Goal: Transaction & Acquisition: Purchase product/service

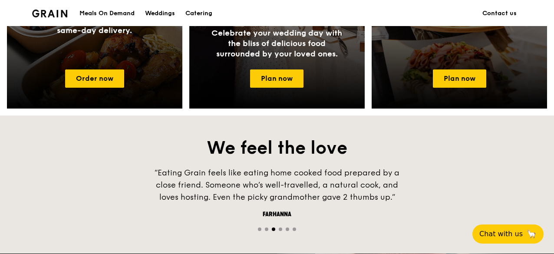
scroll to position [392, 0]
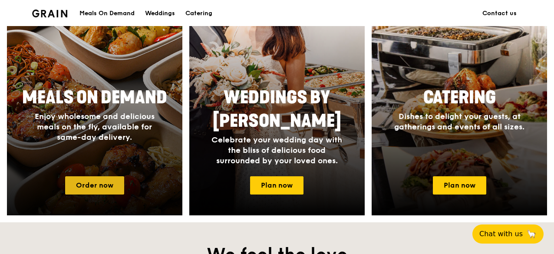
click at [80, 181] on link "Order now" at bounding box center [94, 185] width 59 height 18
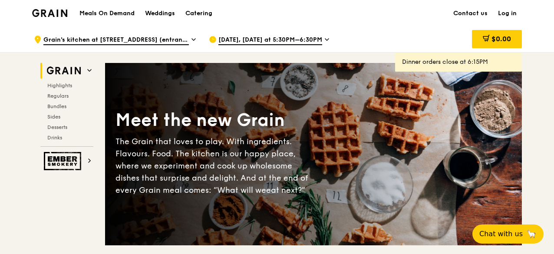
click at [268, 38] on span "[DATE], [DATE] at 5:30PM–6:30PM" at bounding box center [271, 41] width 104 height 10
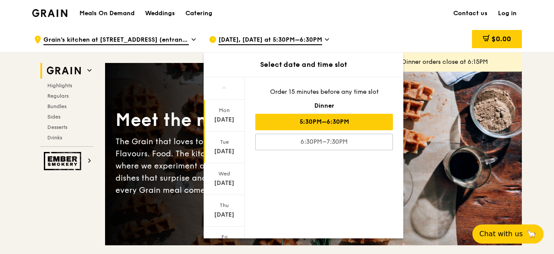
click at [219, 152] on div "[DATE]" at bounding box center [224, 151] width 39 height 9
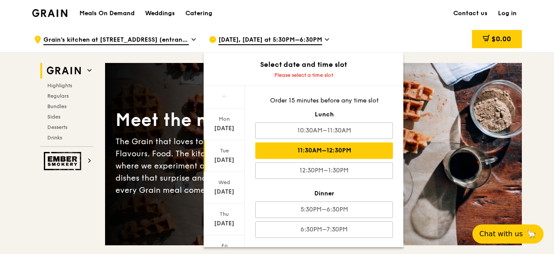
click at [329, 151] on div "11:30AM–12:30PM" at bounding box center [324, 151] width 138 height 17
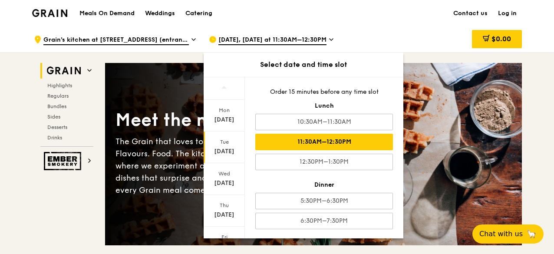
click at [446, 38] on div "$0.00" at bounding box center [452, 40] width 140 height 26
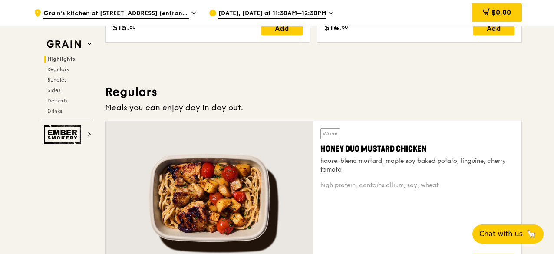
scroll to position [521, 0]
click at [60, 81] on span "Bundles" at bounding box center [57, 80] width 20 height 6
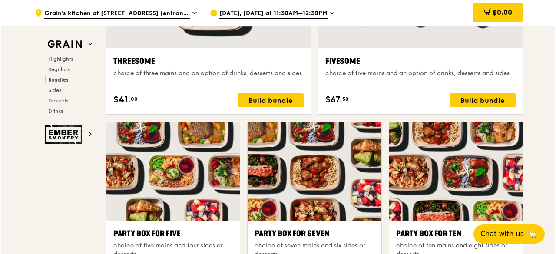
scroll to position [1727, 0]
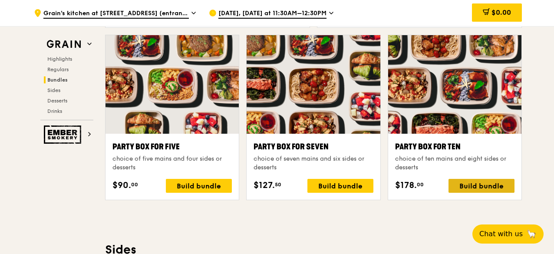
click at [489, 186] on div "Build bundle" at bounding box center [482, 186] width 66 height 14
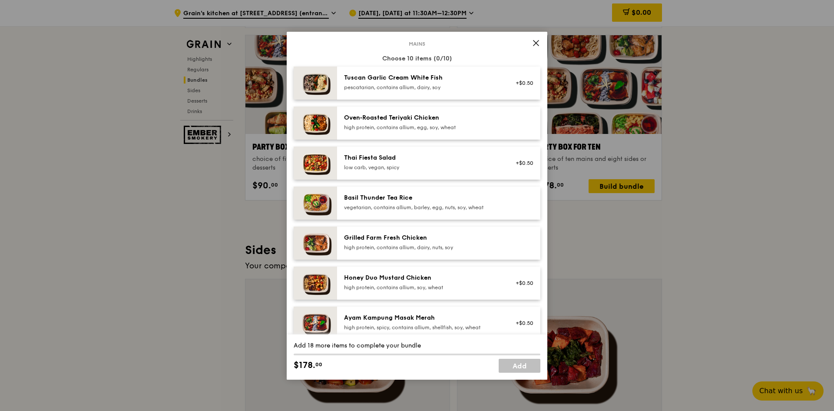
scroll to position [0, 0]
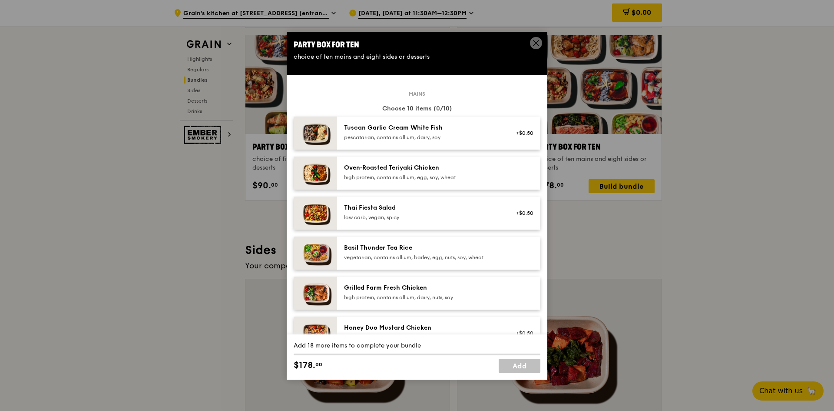
click at [462, 169] on div "Oven‑Roasted Teriyaki Chicken" at bounding box center [422, 167] width 156 height 9
click at [357, 170] on div "Oven‑Roasted Teriyaki Chicken" at bounding box center [422, 167] width 156 height 9
click at [362, 167] on div "Oven‑Roasted Teriyaki Chicken" at bounding box center [422, 167] width 156 height 9
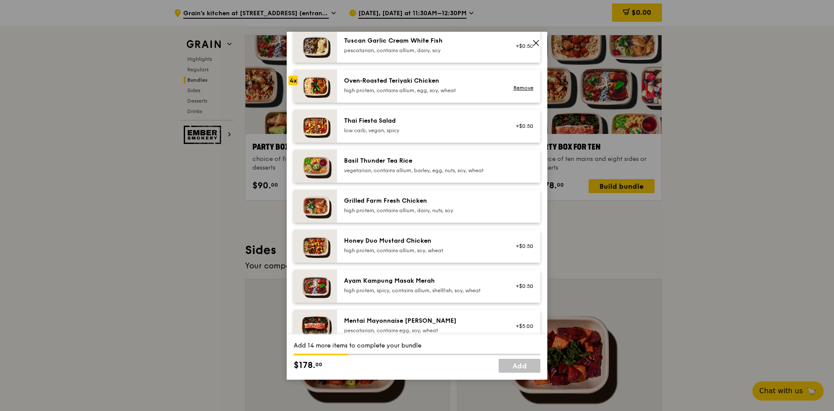
scroll to position [130, 0]
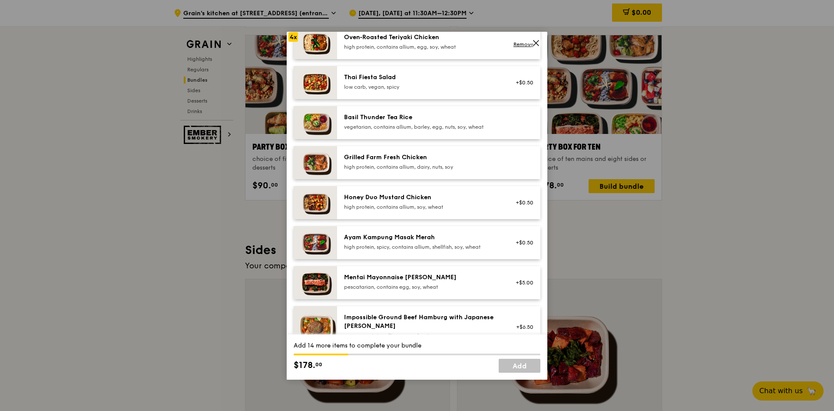
click at [378, 244] on div "high protein, spicy, contains allium, shellfish, soy, wheat" at bounding box center [422, 246] width 156 height 7
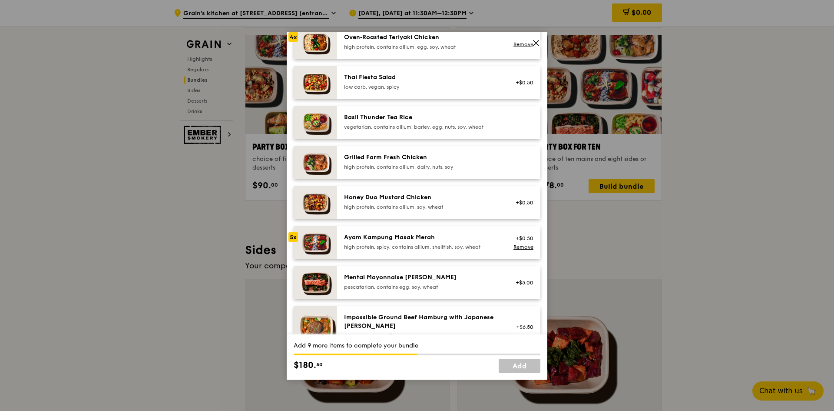
click at [378, 244] on div "high protein, spicy, contains allium, shellfish, soy, wheat" at bounding box center [422, 246] width 156 height 7
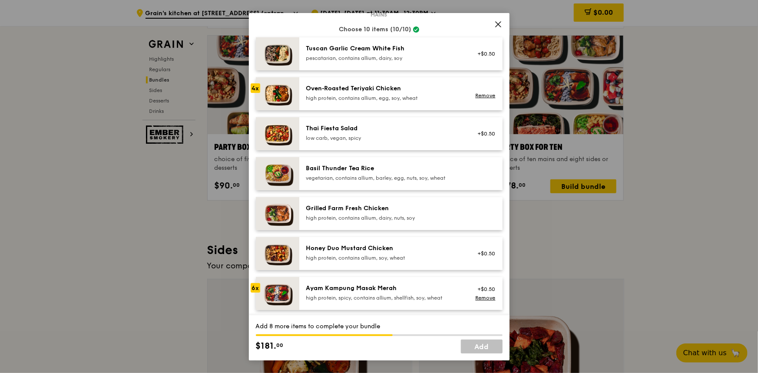
scroll to position [79, 0]
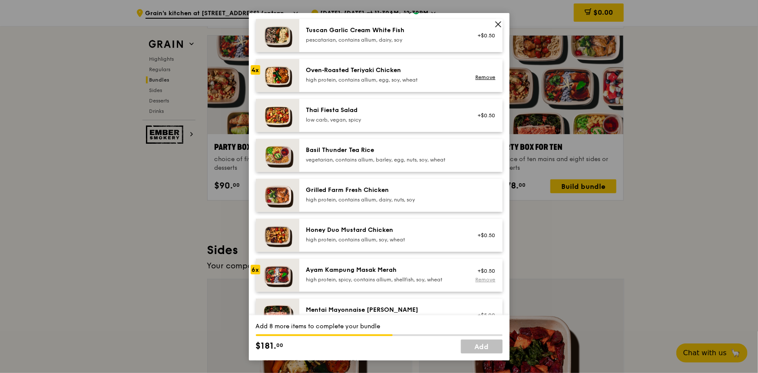
click at [475, 254] on link "Remove" at bounding box center [485, 280] width 20 height 6
click at [392, 254] on div "Ayam Kampung Masak Merah" at bounding box center [384, 270] width 156 height 9
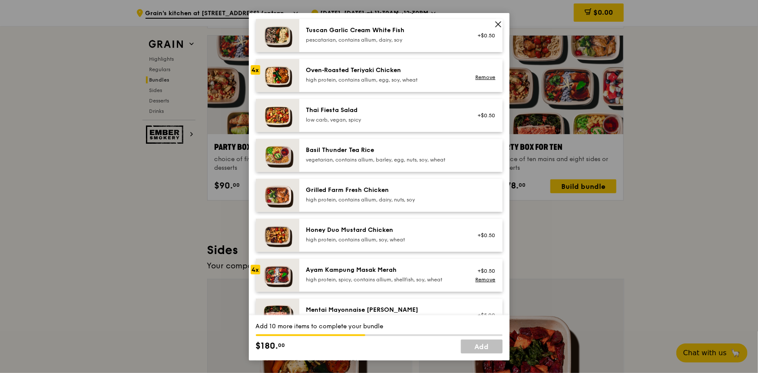
click at [392, 254] on div "Ayam Kampung Masak Merah" at bounding box center [384, 270] width 156 height 9
click at [281, 195] on img at bounding box center [277, 195] width 43 height 33
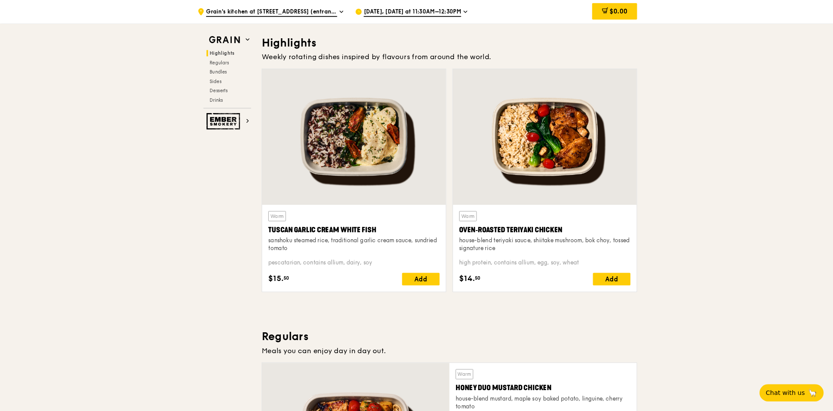
scroll to position [240, 0]
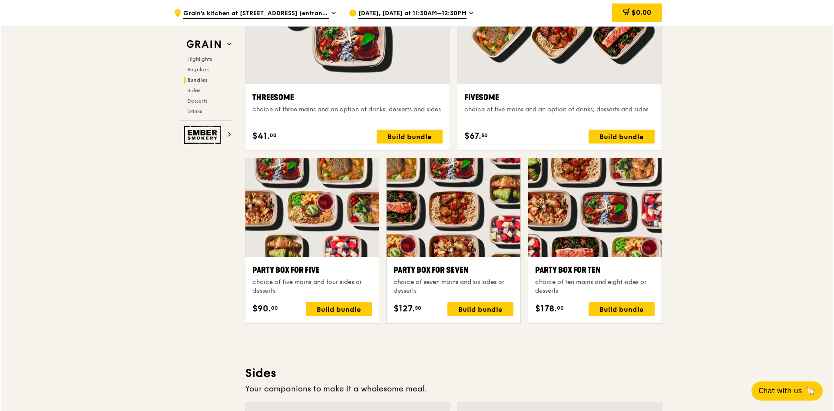
scroll to position [1717, 0]
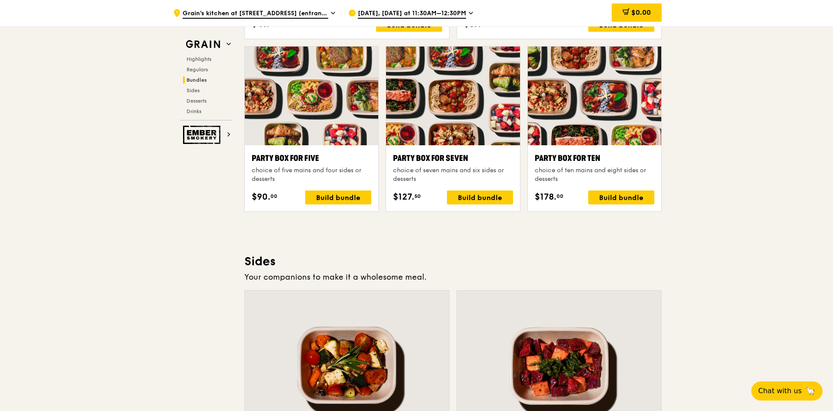
click at [554, 143] on div at bounding box center [594, 95] width 133 height 99
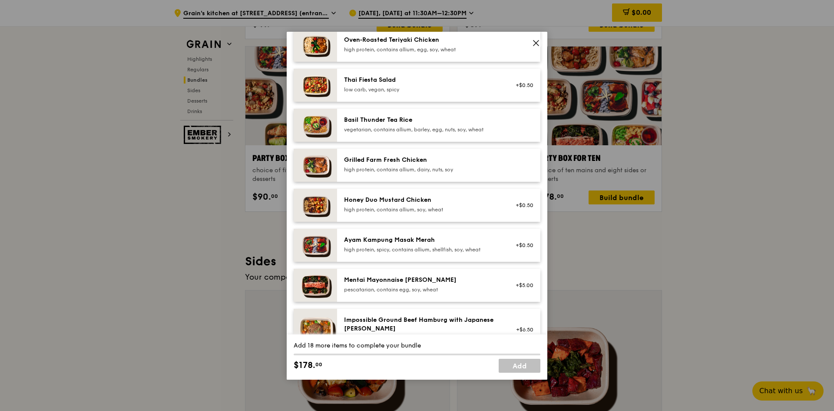
scroll to position [174, 0]
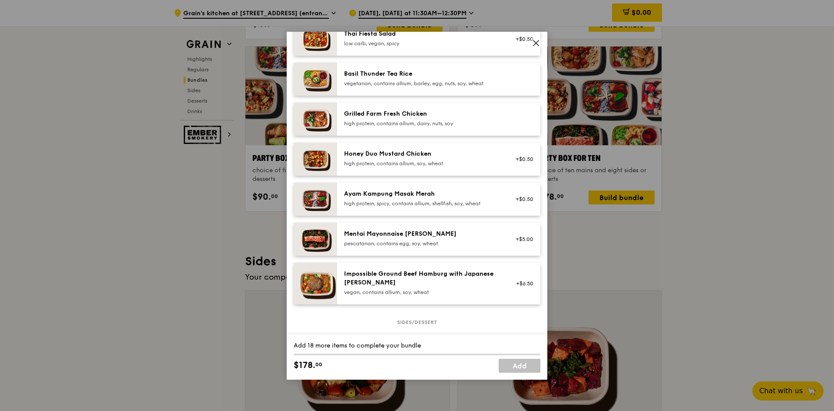
click at [413, 72] on div "Basil Thunder Tea Rice" at bounding box center [422, 74] width 156 height 9
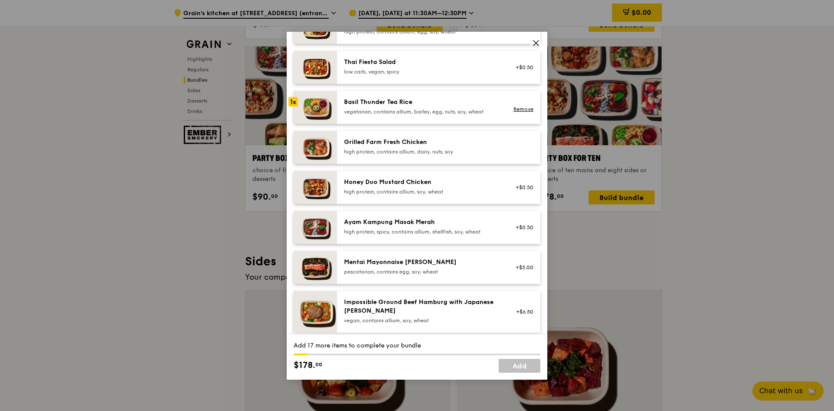
scroll to position [130, 0]
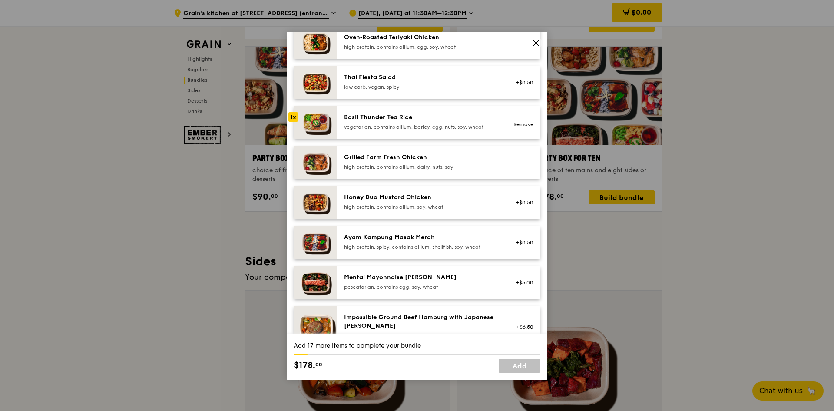
click at [409, 238] on div "Ayam Kampung Masak Merah" at bounding box center [422, 237] width 156 height 9
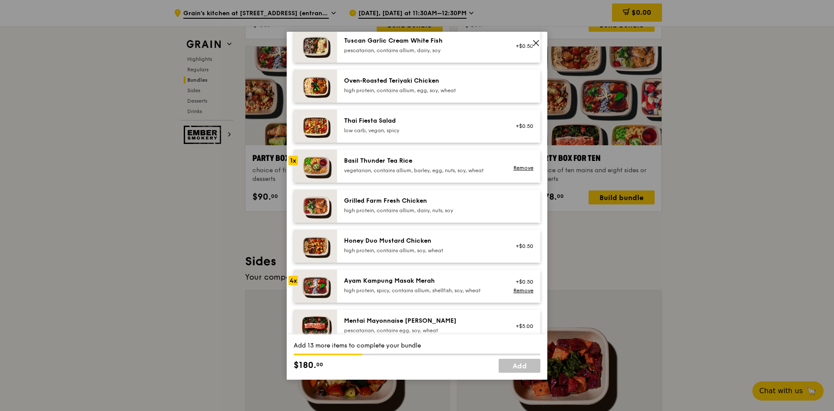
click at [447, 207] on div "high protein, contains allium, dairy, nuts, soy" at bounding box center [422, 210] width 156 height 7
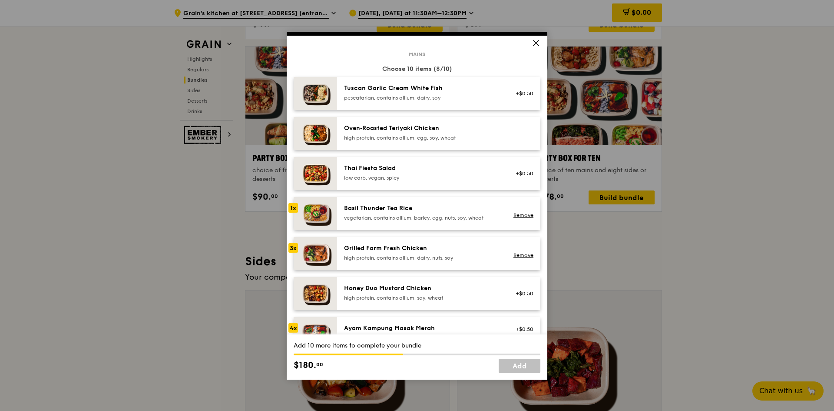
scroll to position [0, 0]
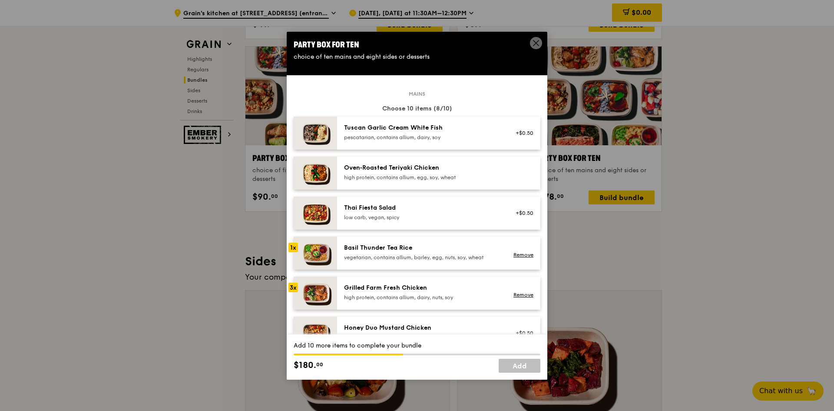
click at [410, 127] on div "Tuscan Garlic Cream White Fish" at bounding box center [422, 127] width 156 height 9
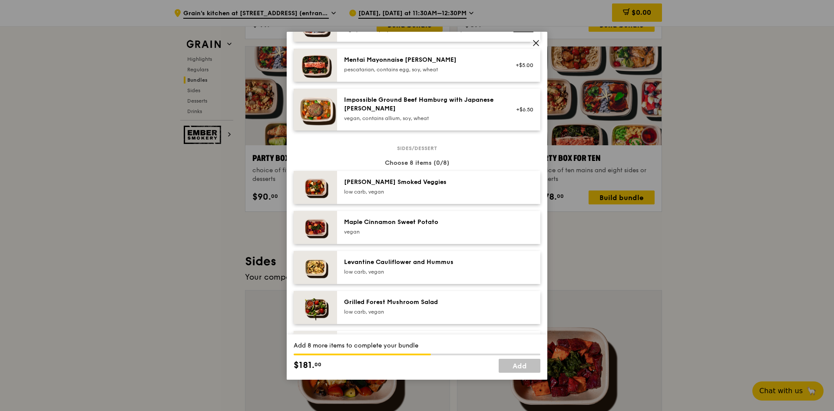
scroll to position [391, 0]
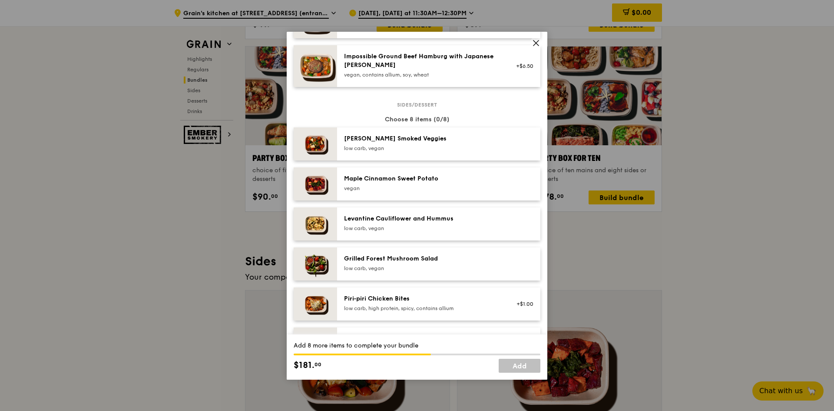
click at [463, 147] on div "low carb, vegan" at bounding box center [422, 148] width 156 height 7
click at [448, 221] on div "Levantine Cauliflower and Hummus" at bounding box center [422, 218] width 156 height 9
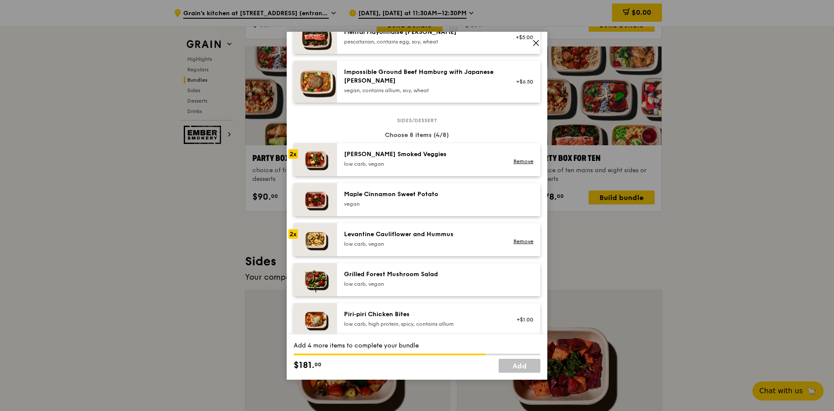
scroll to position [348, 0]
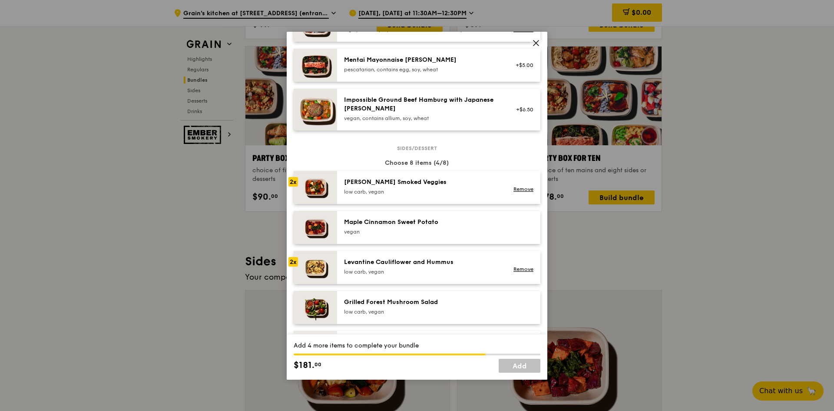
click at [453, 186] on div "[PERSON_NAME] Smoked Veggies" at bounding box center [422, 182] width 156 height 9
click at [423, 254] on div "low carb, vegan" at bounding box center [422, 271] width 156 height 7
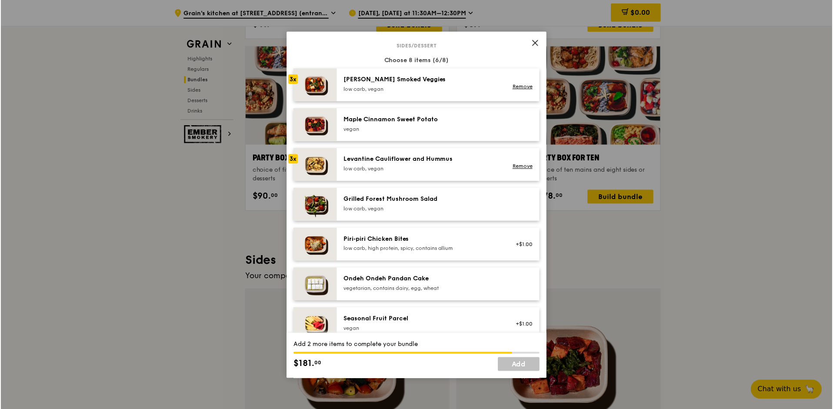
scroll to position [435, 0]
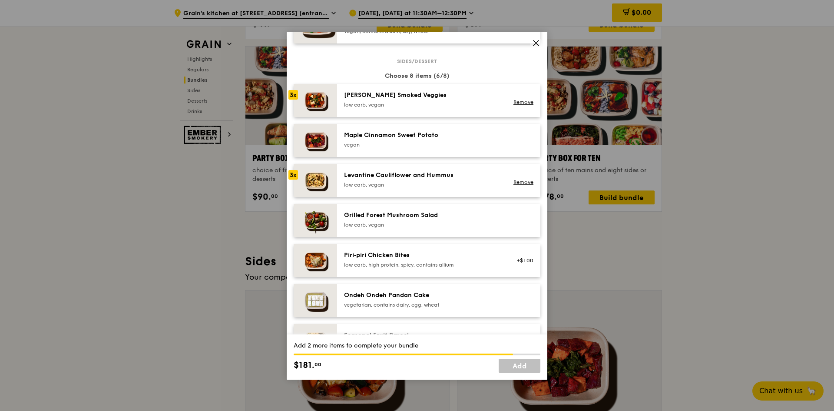
click at [407, 175] on div "Levantine Cauliflower and Hummus" at bounding box center [422, 175] width 156 height 9
click at [398, 106] on div "low carb, vegan" at bounding box center [422, 104] width 156 height 7
click at [508, 254] on link "Add" at bounding box center [520, 365] width 42 height 14
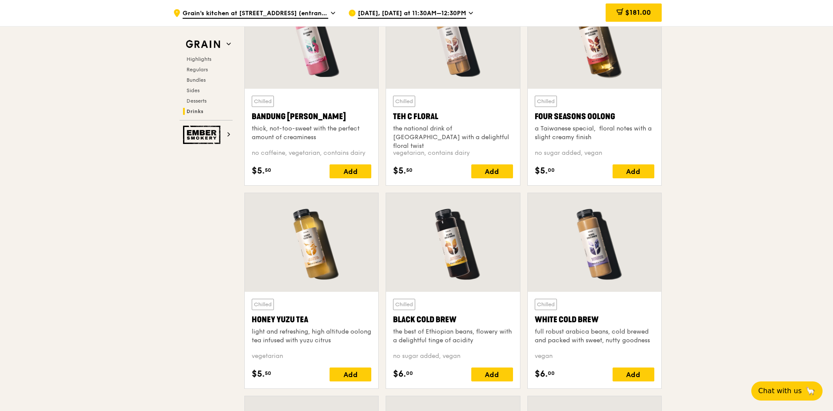
scroll to position [2934, 0]
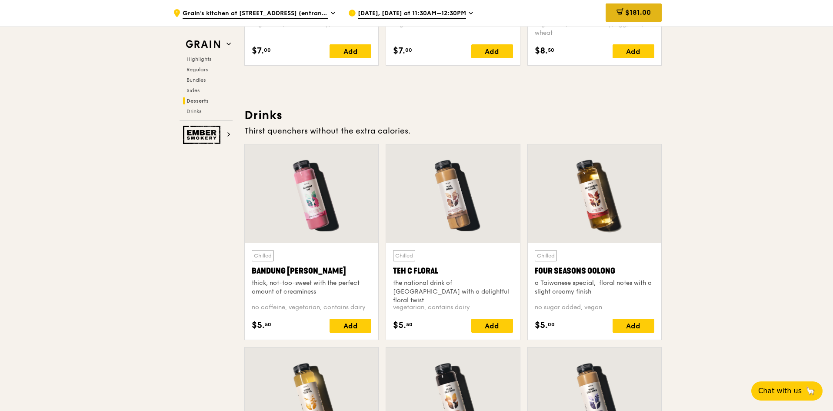
click at [554, 4] on div "$181.00" at bounding box center [633, 12] width 56 height 18
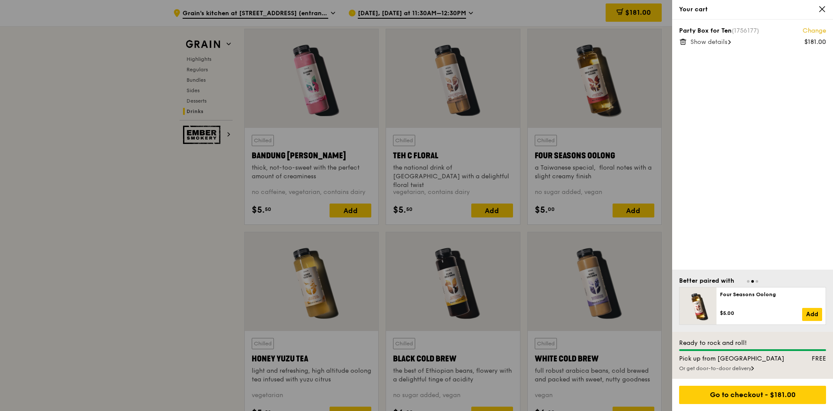
scroll to position [3108, 0]
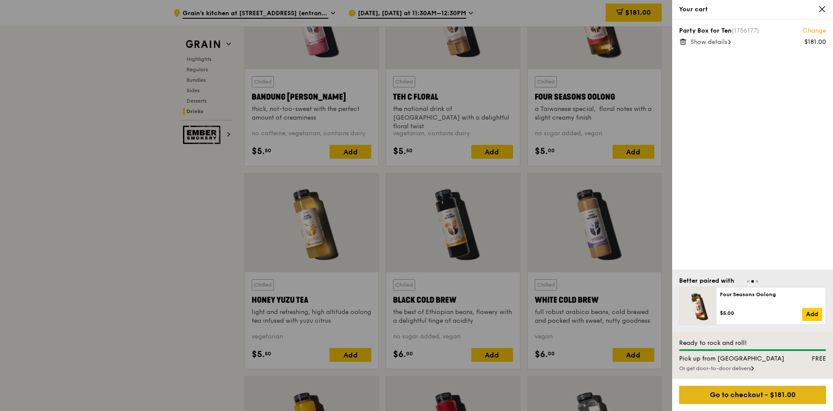
click at [554, 254] on div "Go to checkout - $181.00" at bounding box center [752, 394] width 147 height 18
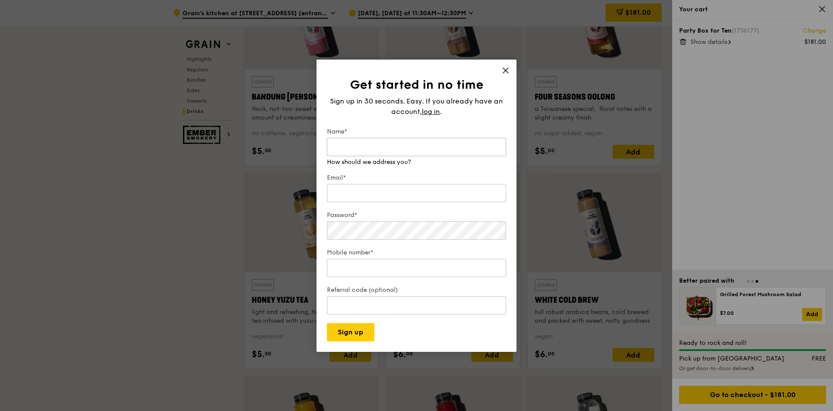
click at [355, 148] on input "Name*" at bounding box center [416, 147] width 179 height 18
type input "[PERSON_NAME]"
click at [373, 191] on input "Email*" at bounding box center [416, 193] width 179 height 18
type input "[PERSON_NAME][EMAIL_ADDRESS][DOMAIN_NAME]"
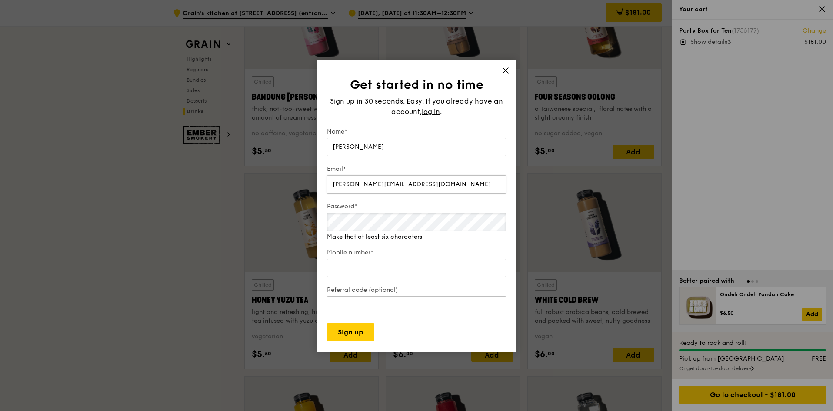
click at [377, 232] on div "Password* Make that at least six characters" at bounding box center [416, 221] width 179 height 39
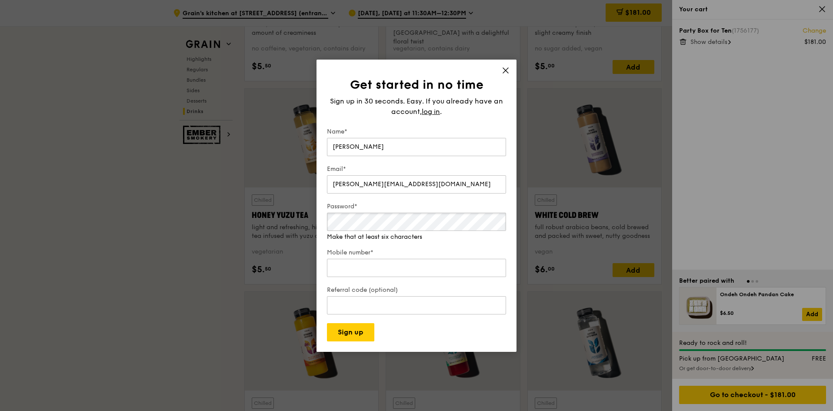
scroll to position [3195, 0]
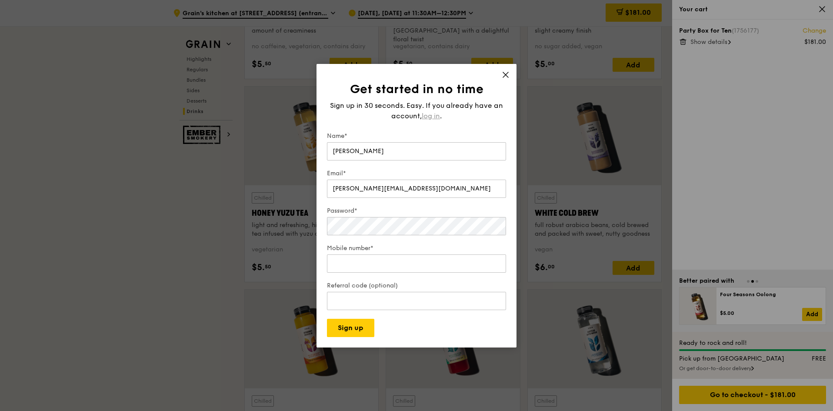
click at [439, 112] on span "log in" at bounding box center [430, 116] width 18 height 10
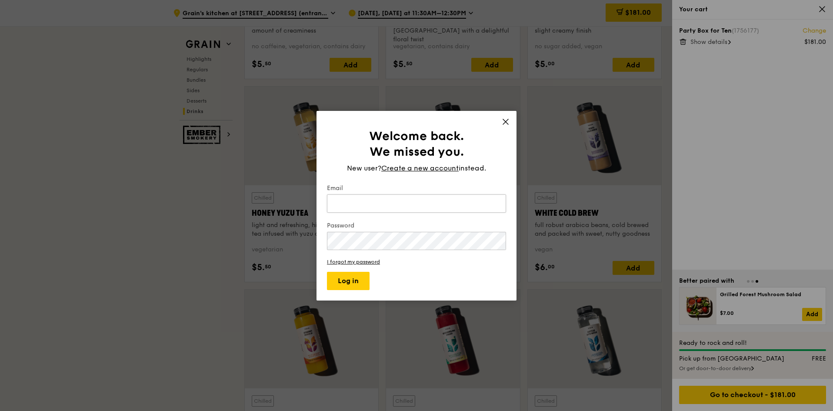
click at [385, 206] on input "Email" at bounding box center [416, 203] width 179 height 18
type input "[PERSON_NAME][EMAIL_ADDRESS][DOMAIN_NAME]"
click at [327, 254] on button "Log in" at bounding box center [348, 281] width 43 height 18
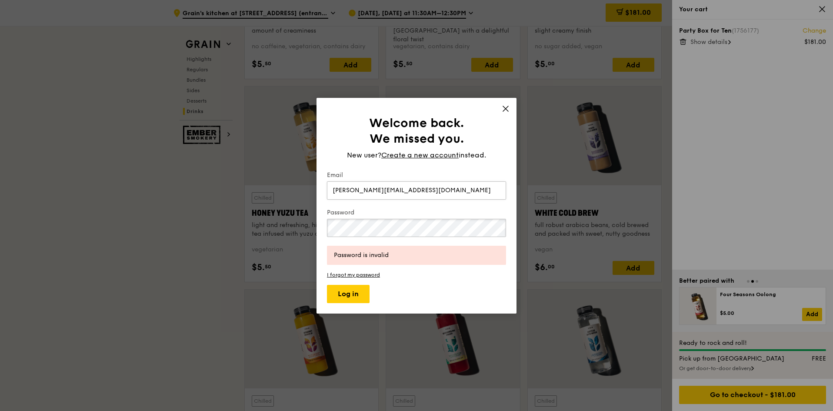
click at [327, 254] on button "Log in" at bounding box center [348, 294] width 43 height 18
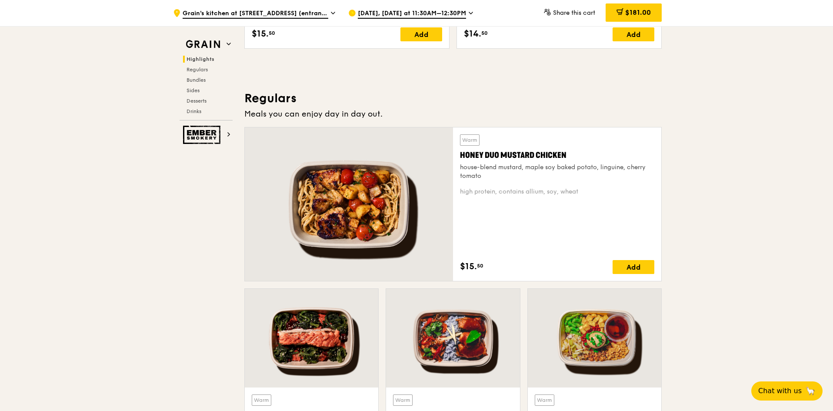
scroll to position [565, 0]
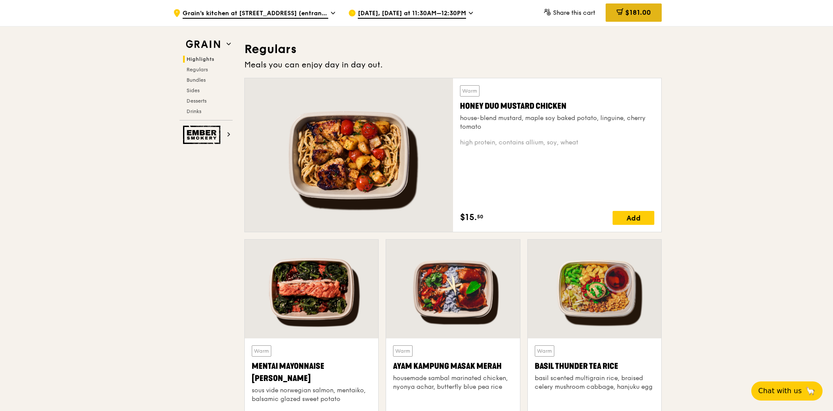
click at [625, 14] on span "$181.00" at bounding box center [638, 12] width 26 height 8
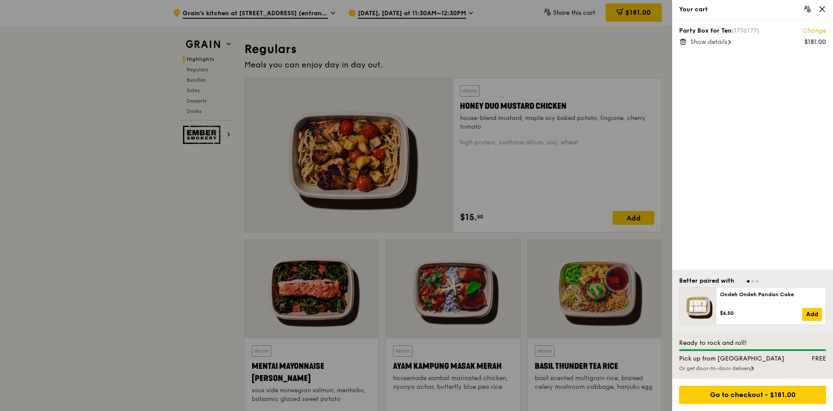
click at [729, 38] on div "Show details" at bounding box center [758, 42] width 136 height 9
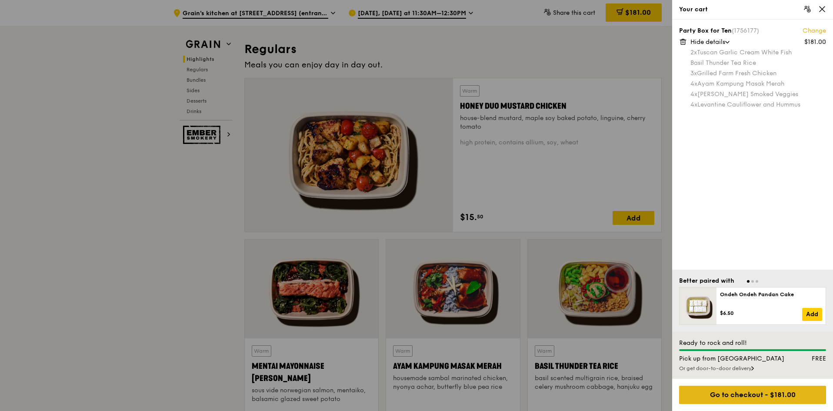
click at [754, 400] on div "Go to checkout - $181.00" at bounding box center [752, 394] width 147 height 18
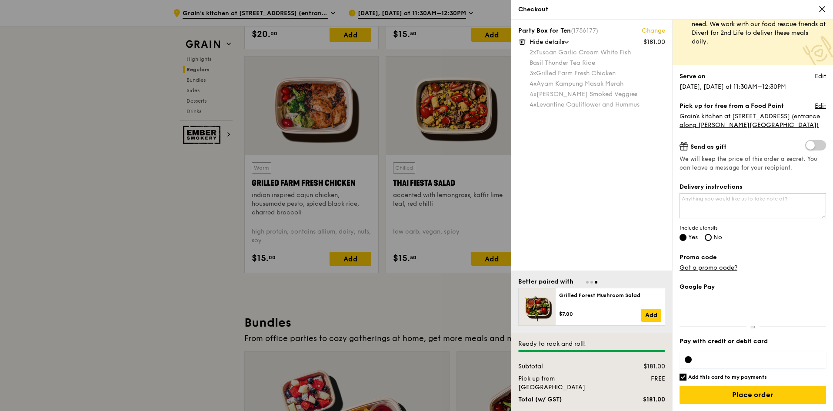
scroll to position [999, 0]
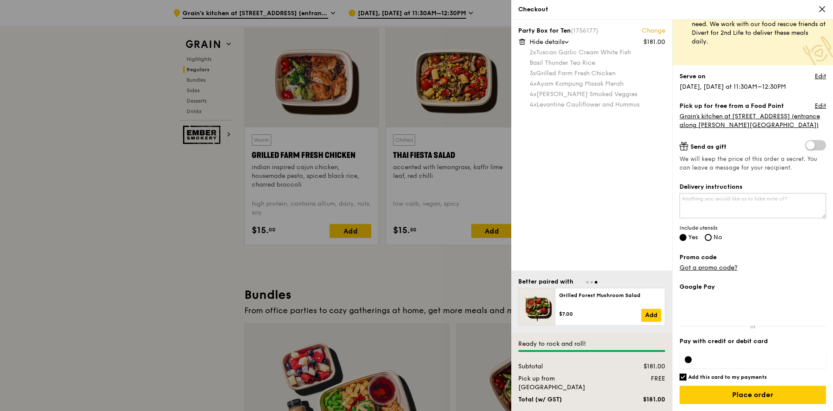
click at [684, 373] on input "Add this card to my payments" at bounding box center [682, 376] width 7 height 7
checkbox input "false"
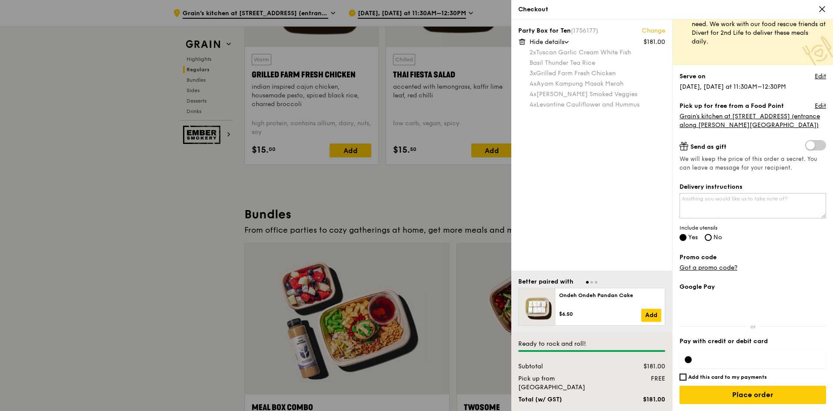
scroll to position [1086, 0]
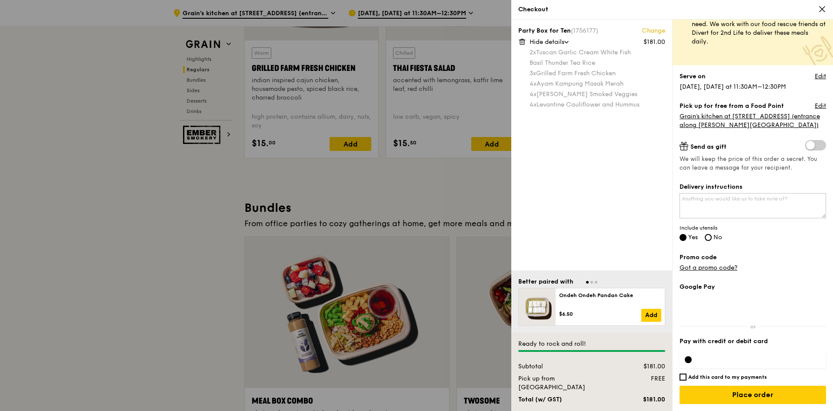
click at [743, 338] on label "Pay with credit or debit card" at bounding box center [752, 341] width 146 height 9
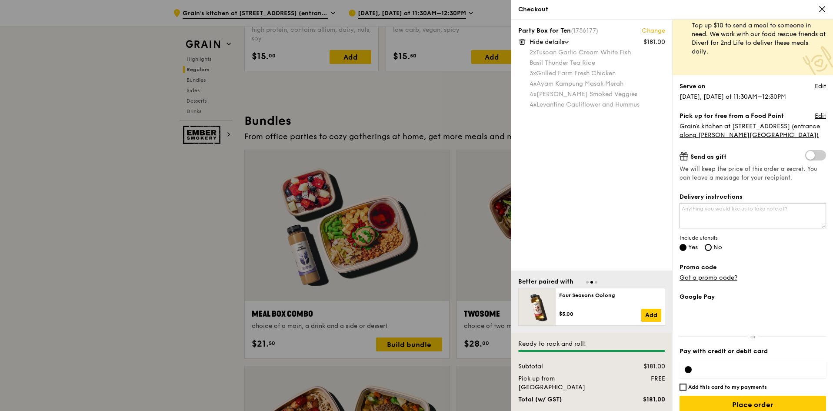
scroll to position [29, 0]
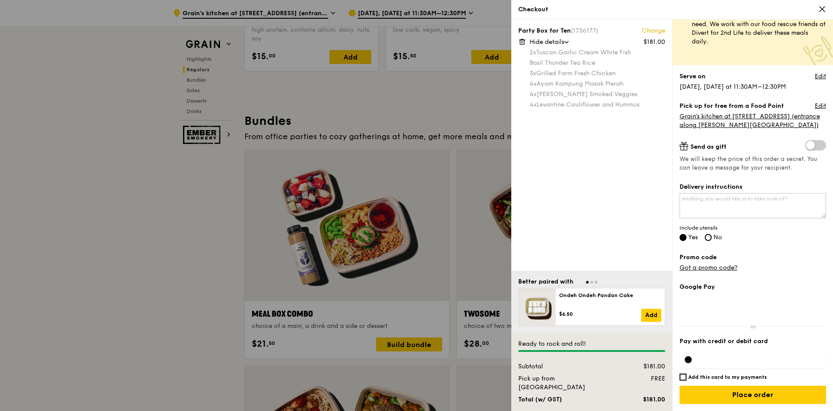
click at [503, 197] on div at bounding box center [416, 205] width 833 height 411
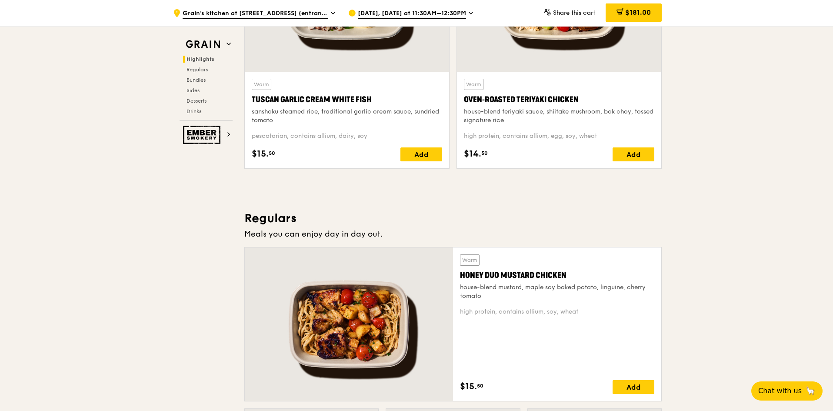
scroll to position [261, 0]
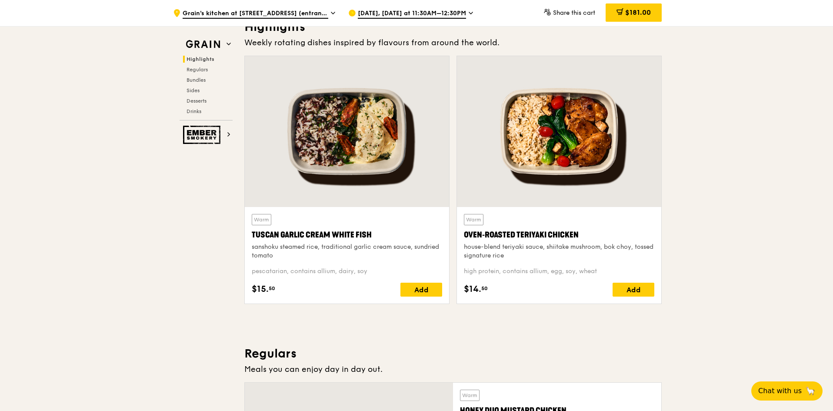
click at [447, 16] on span "[DATE], [DATE] at 11:30AM–12:30PM" at bounding box center [412, 14] width 108 height 10
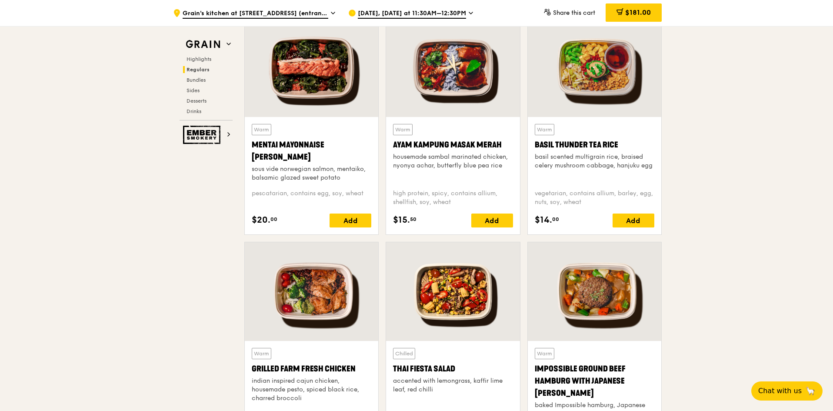
scroll to position [695, 0]
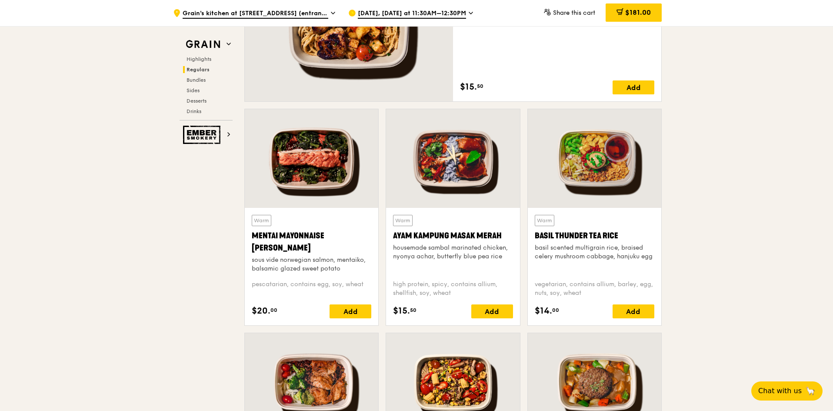
click at [622, 13] on div "$181.00" at bounding box center [633, 12] width 56 height 18
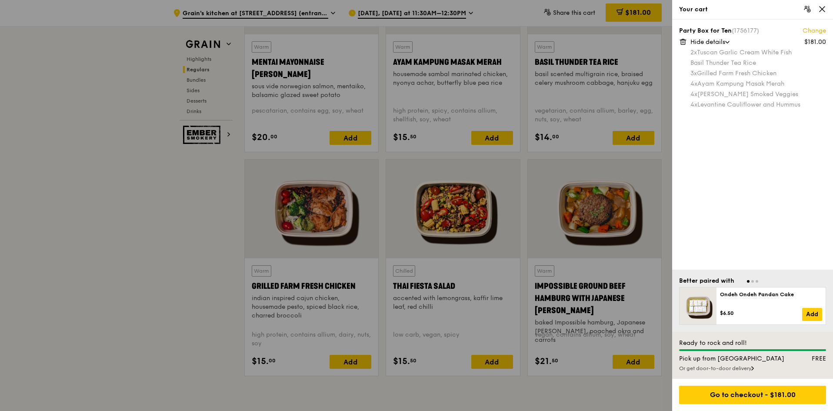
scroll to position [869, 0]
click at [756, 388] on div "Go to checkout - $181.00" at bounding box center [752, 394] width 147 height 18
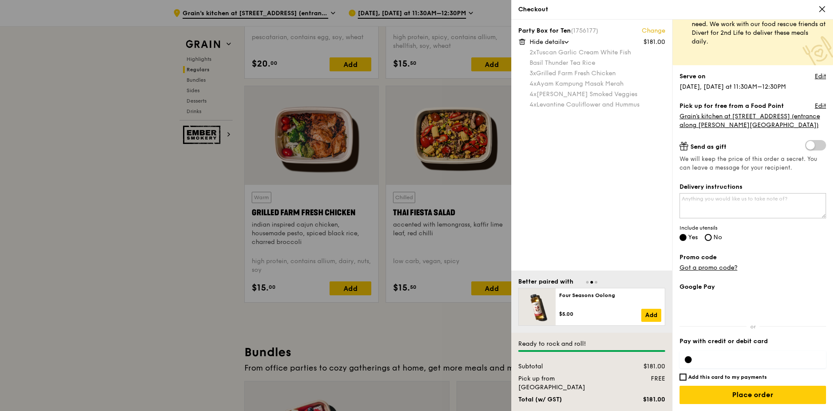
scroll to position [956, 0]
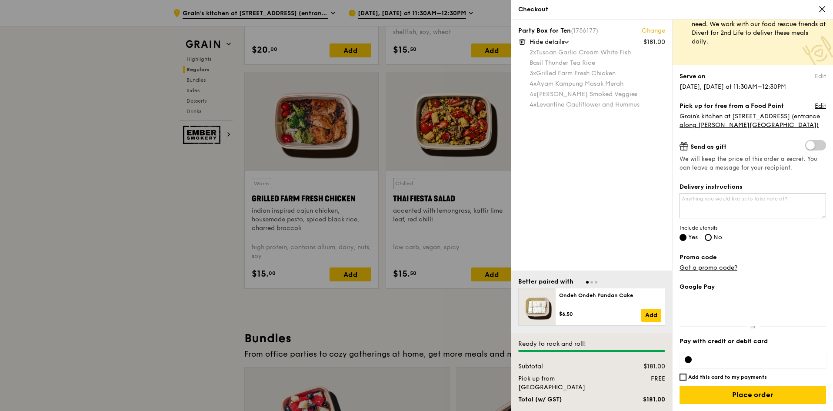
click at [814, 73] on link "Edit" at bounding box center [819, 76] width 11 height 9
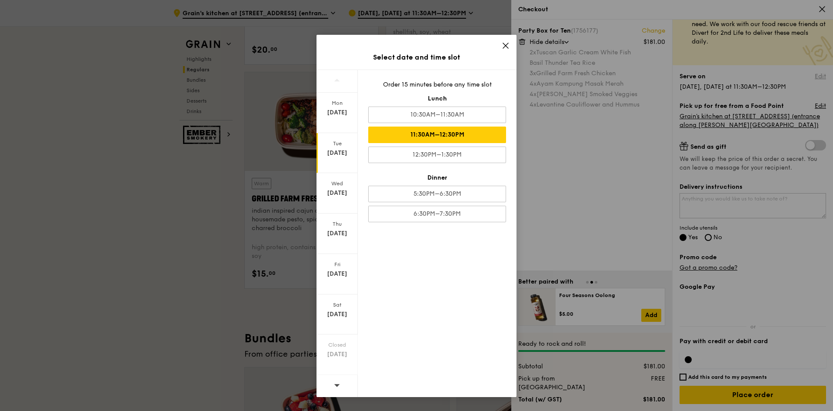
click at [813, 73] on div "Select date and time slot Mon Aug 25 Tue Aug 26 Wed Aug 27 Thu Aug 28 Fri Aug 2…" at bounding box center [416, 205] width 833 height 411
click at [812, 105] on div "Select date and time slot Mon Aug 25 Tue Aug 26 Wed Aug 27 Thu Aug 28 Fri Aug 2…" at bounding box center [416, 205] width 833 height 411
click at [504, 46] on div "Select date and time slot Mon Aug 25 Tue Aug 26 Wed Aug 27 Thu Aug 28 Fri Aug 2…" at bounding box center [416, 216] width 200 height 362
click at [505, 48] on icon at bounding box center [505, 46] width 8 height 8
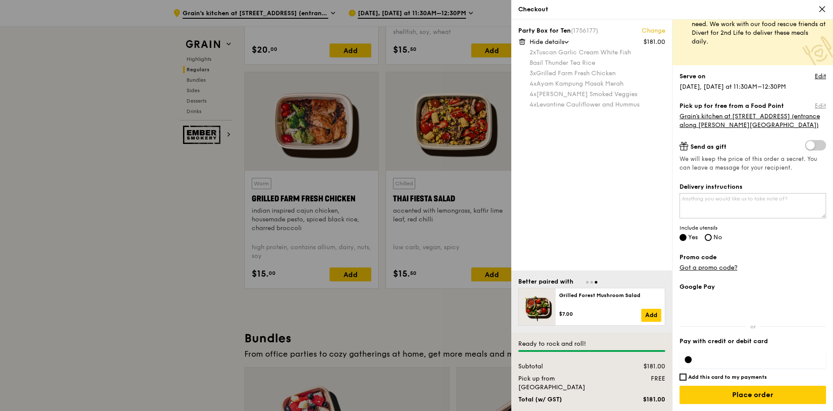
click at [816, 106] on link "Edit" at bounding box center [819, 106] width 11 height 9
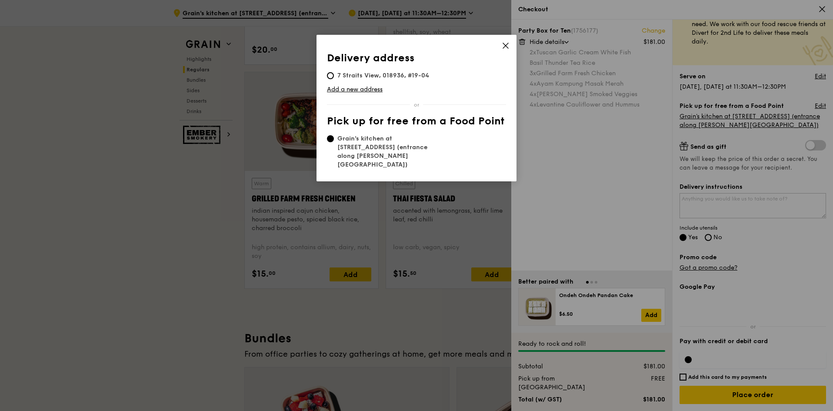
click at [368, 73] on span "7 Straits View, 018936, #19-04" at bounding box center [383, 75] width 113 height 9
click at [334, 73] on input "7 Straits View, 018936, #19-04" at bounding box center [330, 75] width 7 height 7
radio input "true"
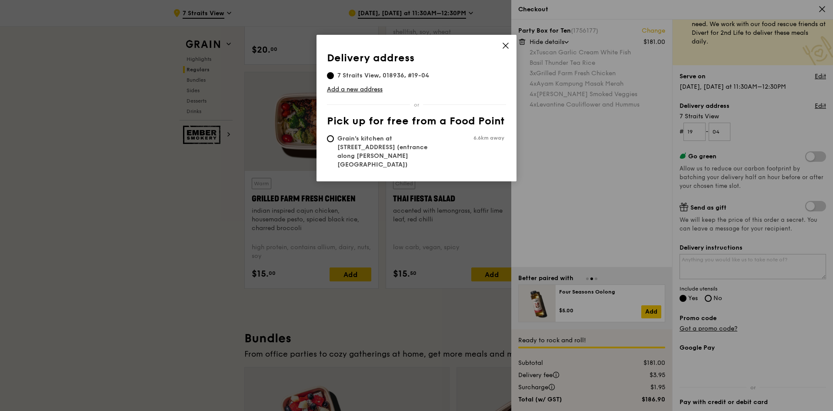
click at [505, 42] on icon at bounding box center [505, 46] width 8 height 8
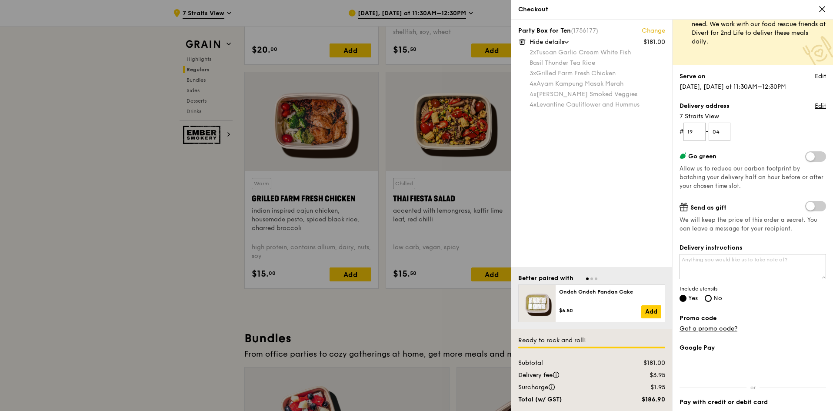
click at [577, 171] on div "Party Box for Ten (1756177) Change $181.00 Hide details 2x Tuscan Garlic Cream …" at bounding box center [591, 143] width 161 height 247
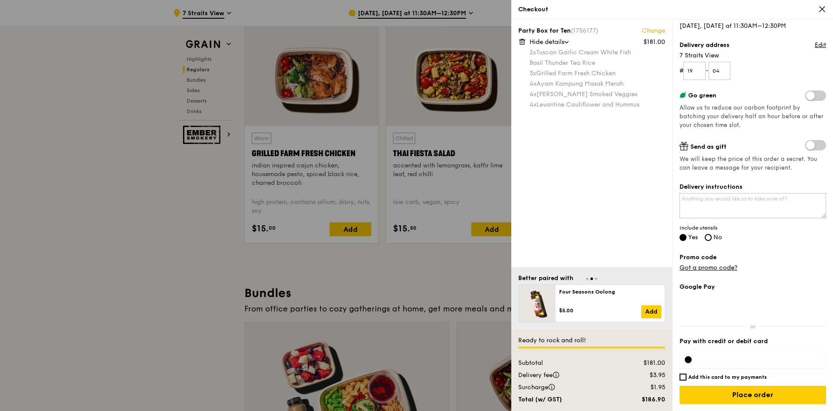
scroll to position [1043, 0]
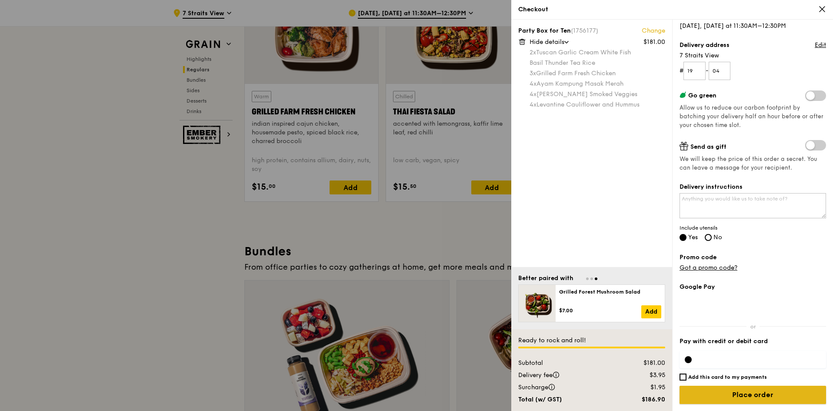
click at [742, 390] on input "Place order" at bounding box center [752, 394] width 146 height 18
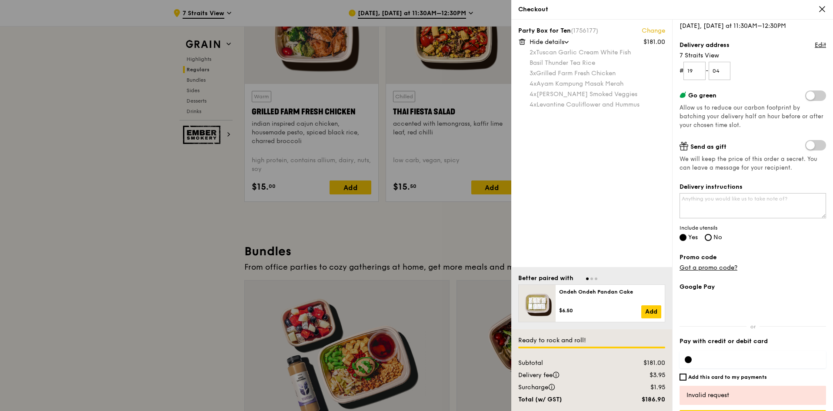
click at [766, 254] on label "Promo code" at bounding box center [752, 257] width 146 height 9
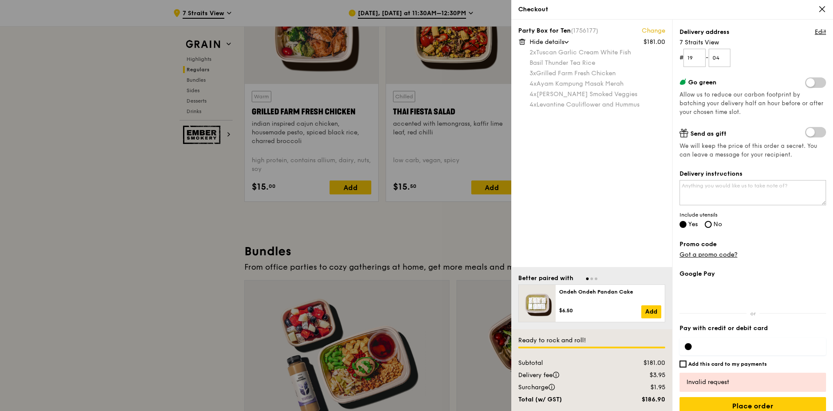
scroll to position [114, 0]
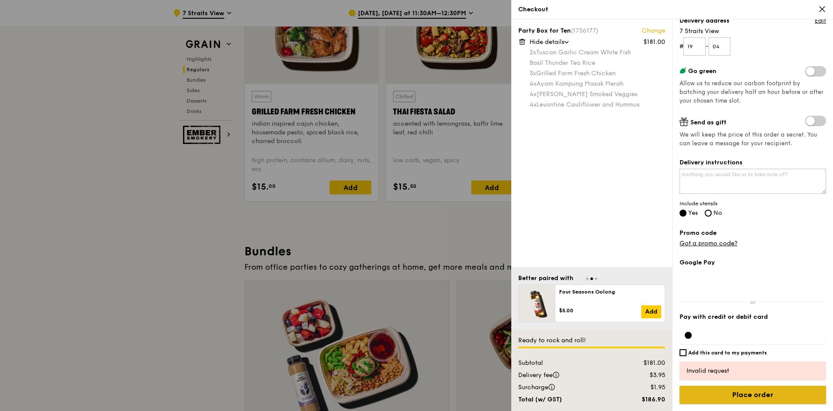
click at [745, 394] on input "Place order" at bounding box center [752, 394] width 146 height 18
click at [723, 365] on div "Invalid request" at bounding box center [752, 370] width 146 height 19
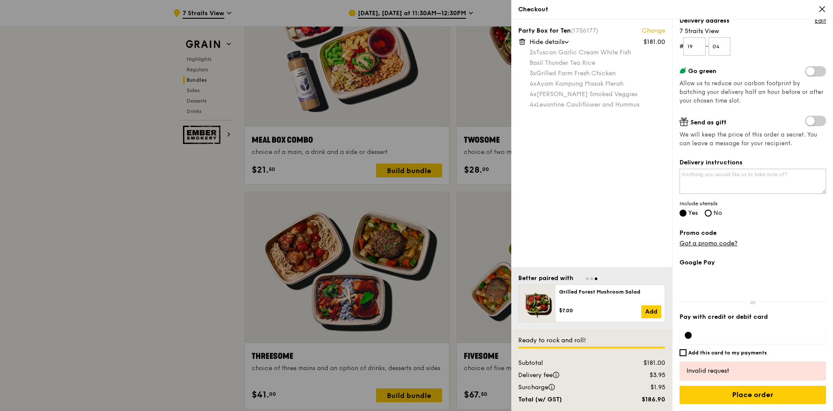
click at [587, 205] on div "Party Box for Ten (1756177) Change $181.00 Hide details 2x Tuscan Garlic Cream …" at bounding box center [591, 143] width 161 height 247
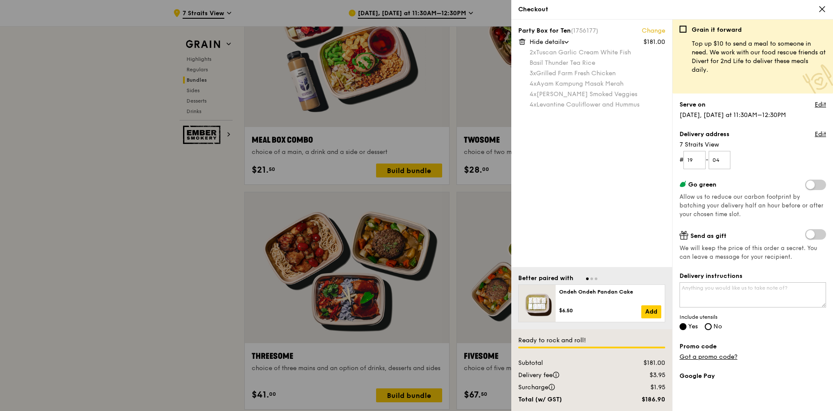
scroll to position [0, 0]
click at [814, 133] on link "Edit" at bounding box center [819, 135] width 11 height 9
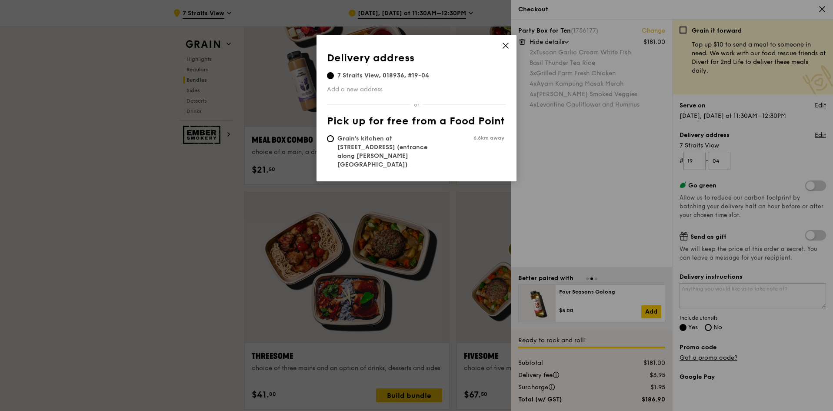
click at [383, 93] on link "Add a new address" at bounding box center [416, 89] width 179 height 9
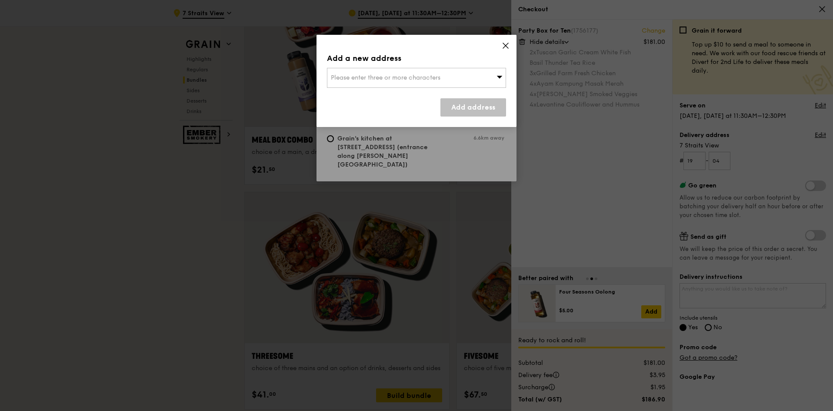
click at [392, 81] on span "Please enter three or more characters" at bounding box center [385, 77] width 109 height 7
click at [379, 80] on input "search" at bounding box center [416, 77] width 178 height 19
paste input "7 Straits View, #19-04 MARINA ONE EAST TOWER"
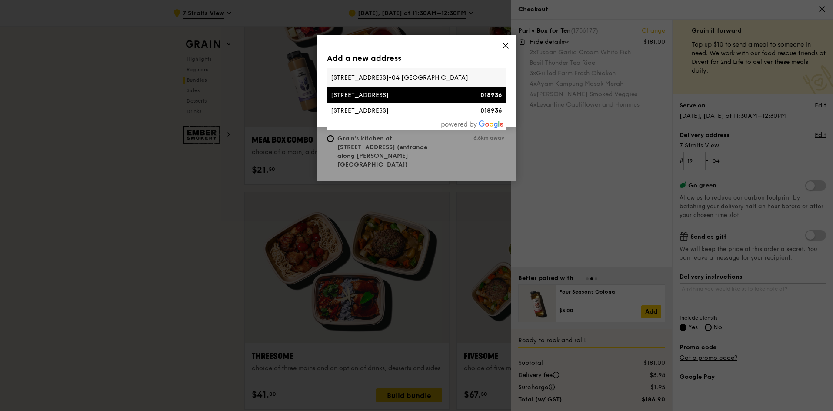
type input "7 Straits View, #19-04 MARINA ONE EAST TOWER"
click at [385, 95] on div "7 Straits View, Marina One East Tower" at bounding box center [395, 95] width 129 height 9
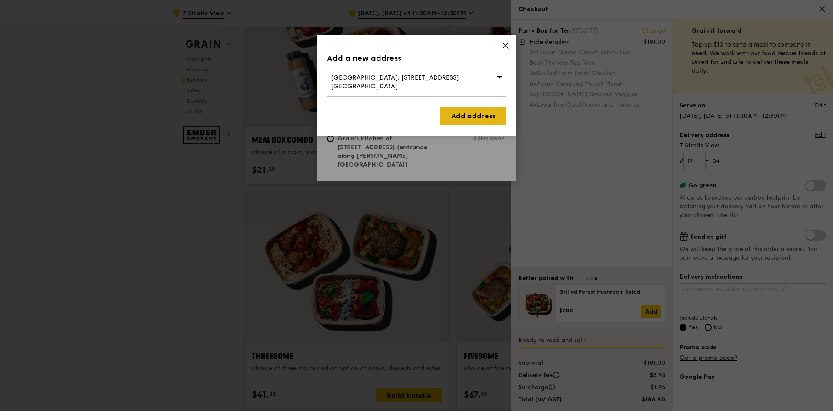
click at [494, 109] on link "Add address" at bounding box center [473, 116] width 66 height 18
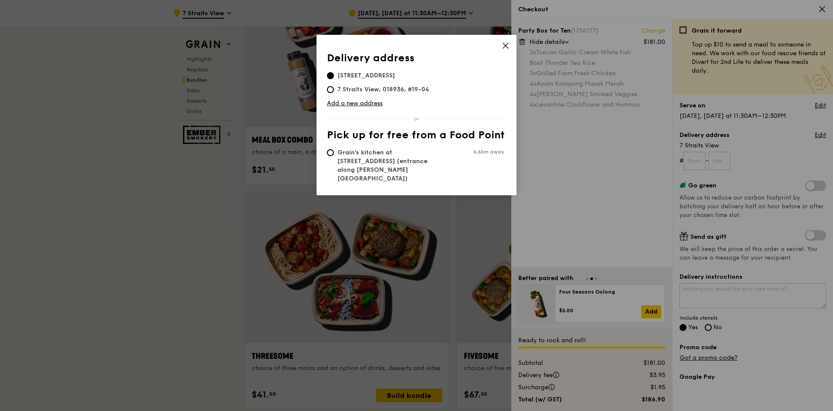
click at [335, 90] on span "7 Straits View, 018936, #19-04" at bounding box center [383, 89] width 113 height 9
click at [334, 90] on input "7 Straits View, 018936, #19-04" at bounding box center [330, 89] width 7 height 7
radio input "true"
type input "19"
type input "04"
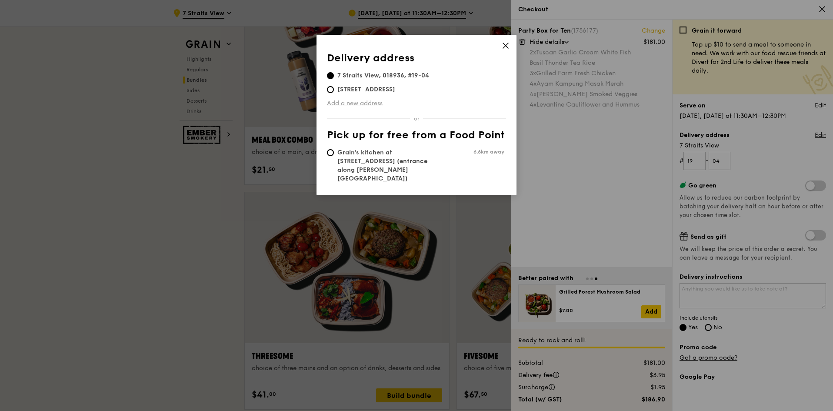
scroll to position [1434, 0]
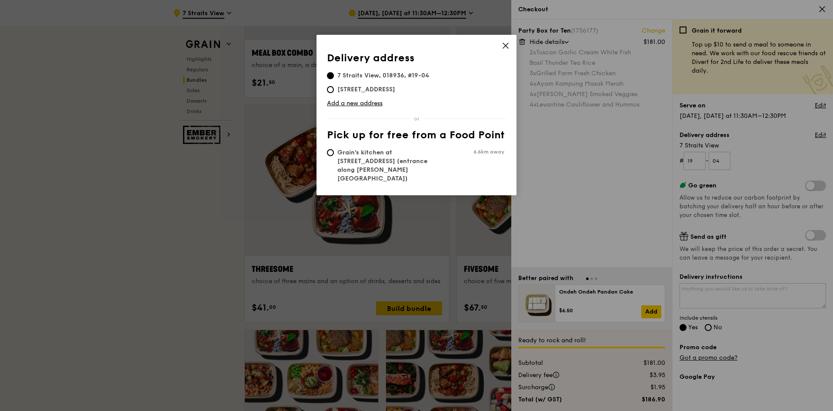
click at [502, 47] on icon at bounding box center [505, 46] width 8 height 8
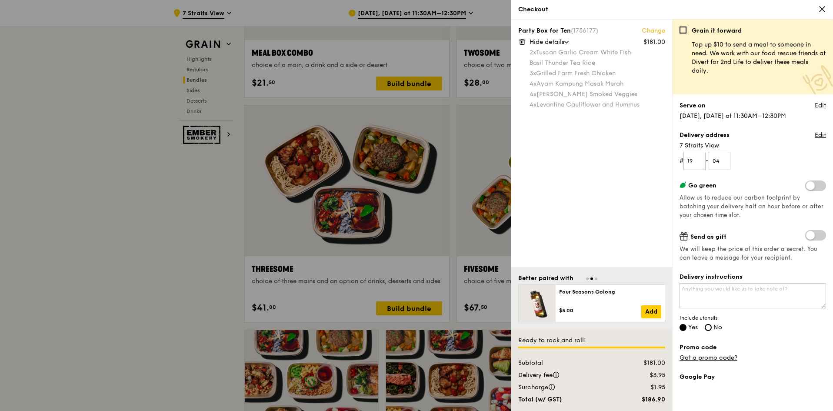
click at [586, 237] on div "Party Box for Ten (1756177) Change $181.00 Hide details 2x Tuscan Garlic Cream …" at bounding box center [591, 143] width 161 height 247
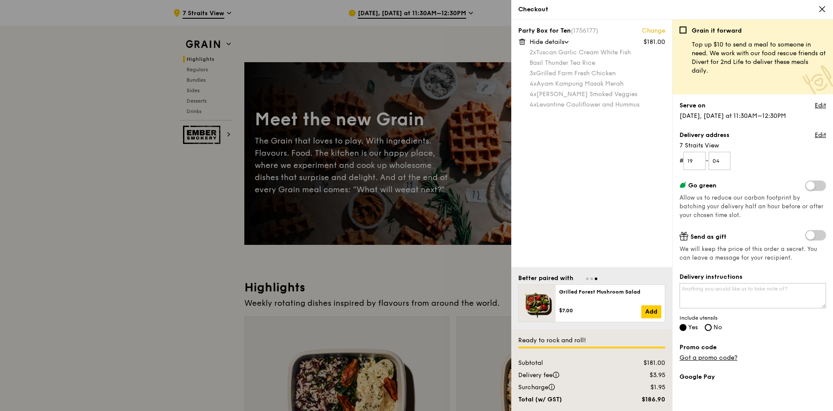
scroll to position [0, 0]
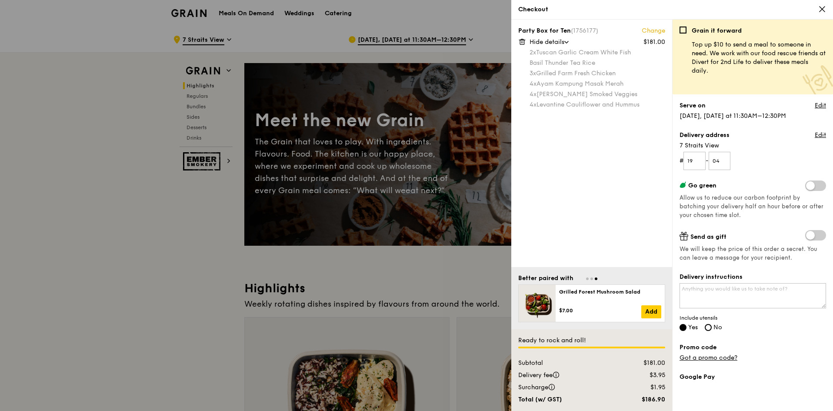
click at [174, 226] on div at bounding box center [416, 205] width 833 height 411
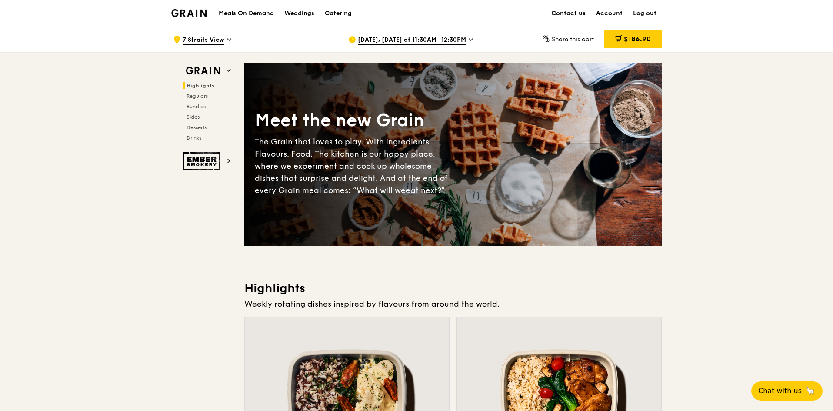
drag, startPoint x: 718, startPoint y: 199, endPoint x: 717, endPoint y: 206, distance: 7.5
click at [628, 45] on div "$186.90" at bounding box center [632, 39] width 57 height 18
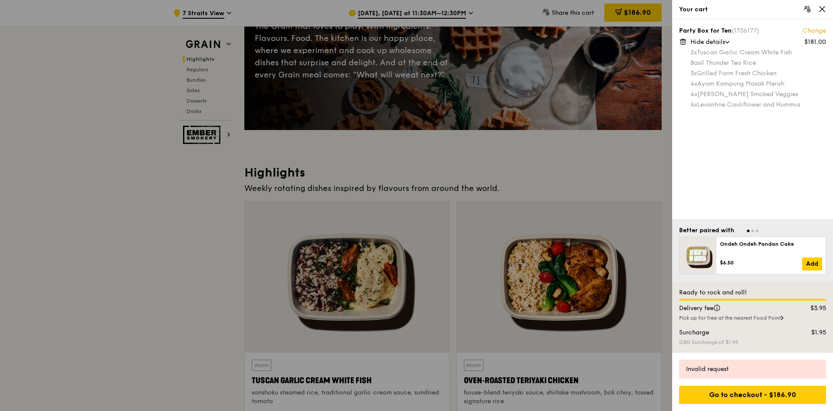
scroll to position [130, 0]
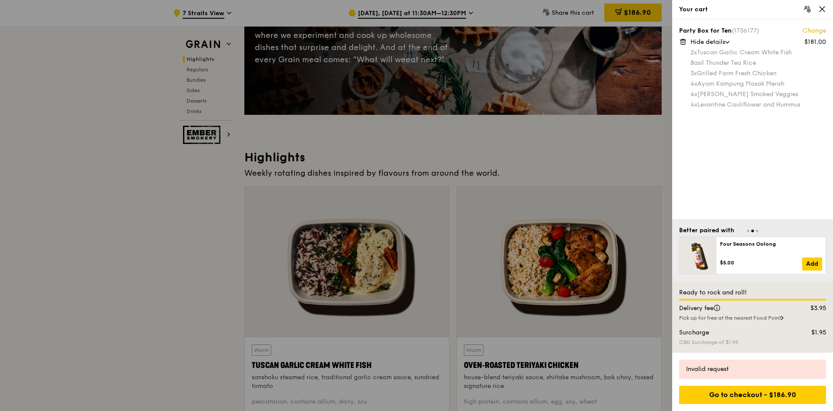
click at [781, 315] on div "Pick up for free at the nearest Food Point" at bounding box center [752, 317] width 147 height 7
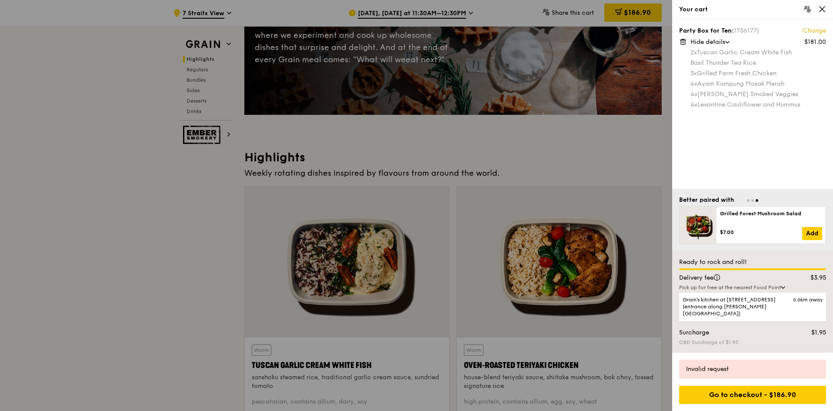
click at [784, 288] on icon at bounding box center [782, 287] width 3 height 2
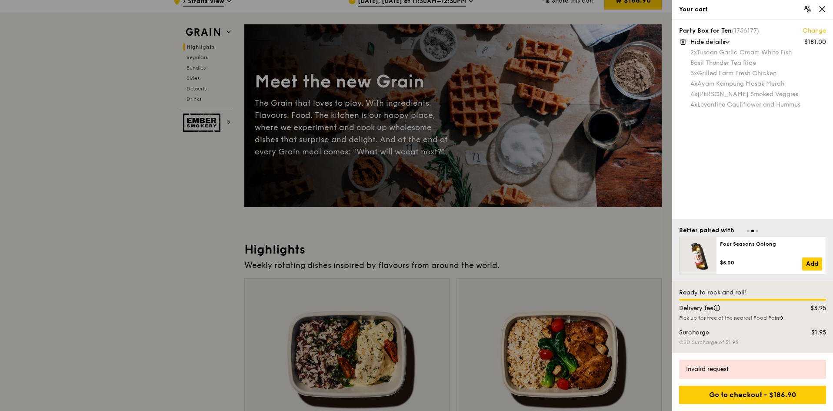
scroll to position [0, 0]
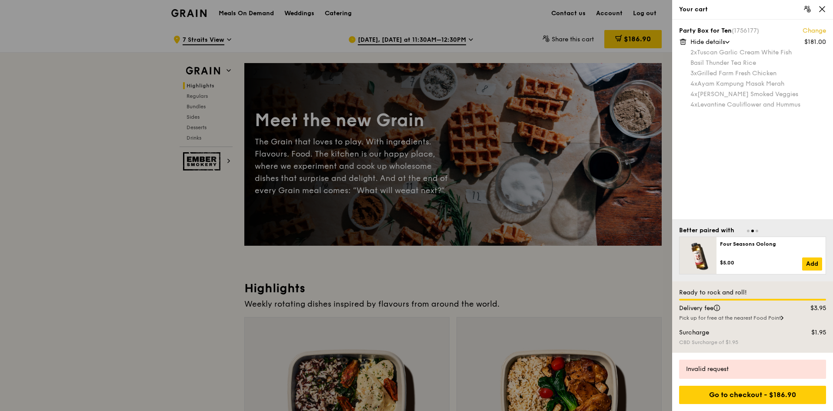
click at [783, 108] on div "4x Levantine Cauliflower and Hummus" at bounding box center [758, 104] width 136 height 9
click at [783, 109] on div "4x Levantine Cauliflower and Hummus" at bounding box center [758, 104] width 136 height 9
click at [741, 396] on div "Go to checkout - $186.90" at bounding box center [752, 394] width 147 height 18
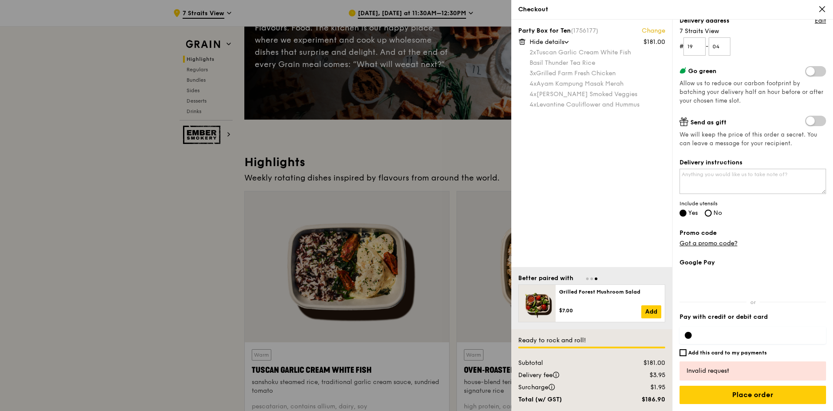
scroll to position [130, 0]
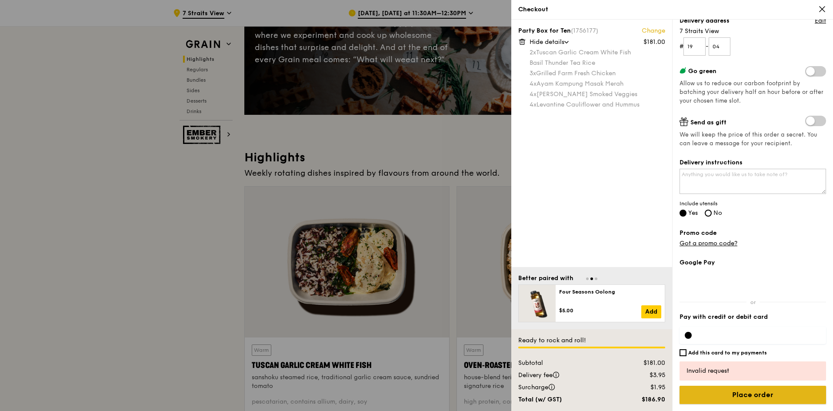
click at [762, 390] on input "Place order" at bounding box center [752, 394] width 146 height 18
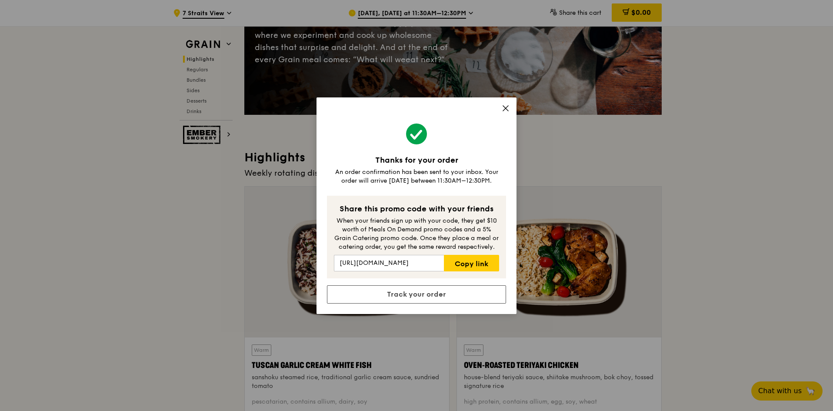
click at [503, 106] on icon at bounding box center [505, 108] width 8 height 8
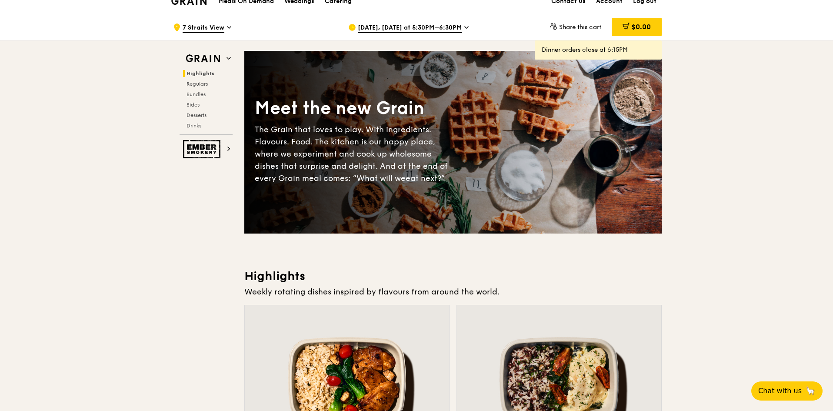
scroll to position [0, 0]
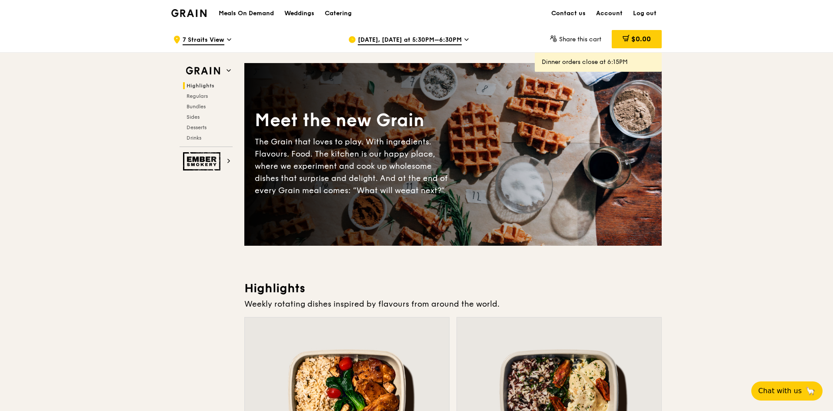
drag, startPoint x: 717, startPoint y: 130, endPoint x: 642, endPoint y: 43, distance: 115.8
click at [618, 16] on link "Account" at bounding box center [609, 13] width 37 height 26
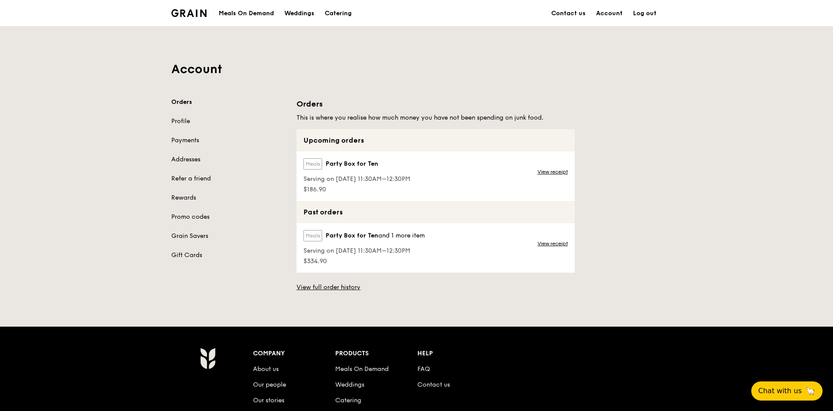
click at [785, 57] on div "Account Orders Profile Payments Addresses Refer a friend Rewards Promo codes Gr…" at bounding box center [416, 158] width 833 height 265
click at [551, 173] on link "View receipt" at bounding box center [552, 171] width 30 height 7
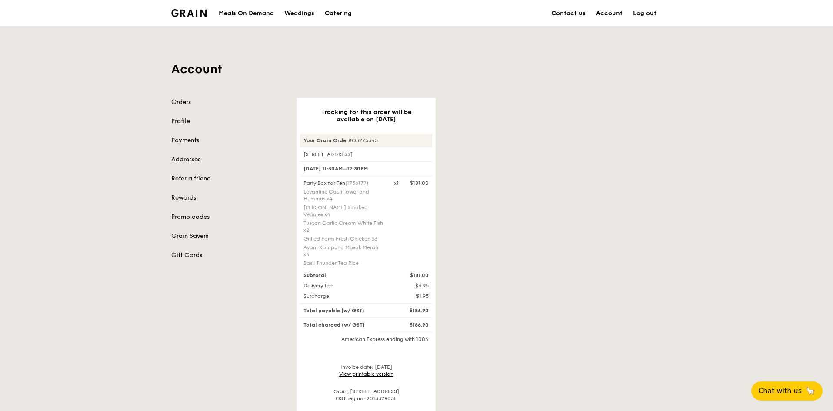
click at [551, 172] on div "Tracking for this order will be available on Aug 26 Your Grain Order #G3276345 …" at bounding box center [478, 267] width 375 height 338
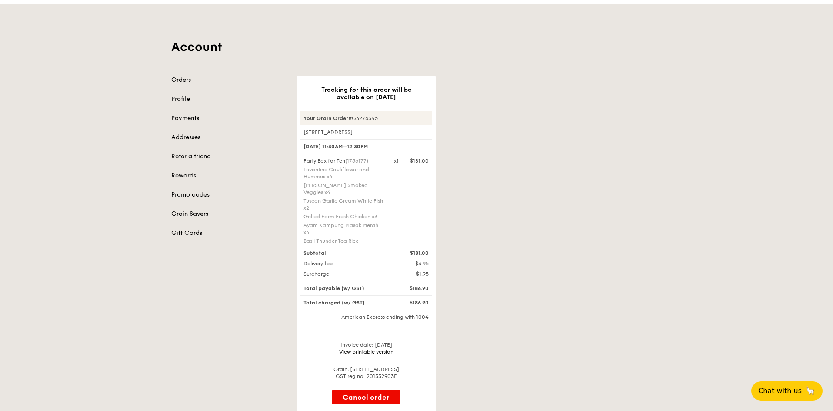
scroll to position [43, 0]
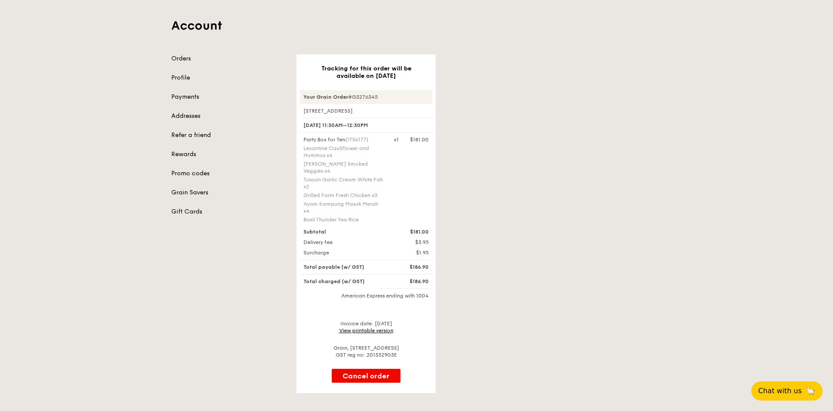
click at [562, 206] on div "Tracking for this order will be available on Aug 26 Your Grain Order #G3276345 …" at bounding box center [478, 223] width 375 height 338
drag, startPoint x: 686, startPoint y: 255, endPoint x: 660, endPoint y: 242, distance: 28.8
click at [686, 255] on div "Account Orders Profile Payments Addresses Refer a friend Rewards Promo codes Gr…" at bounding box center [416, 188] width 833 height 410
